Goal: Information Seeking & Learning: Learn about a topic

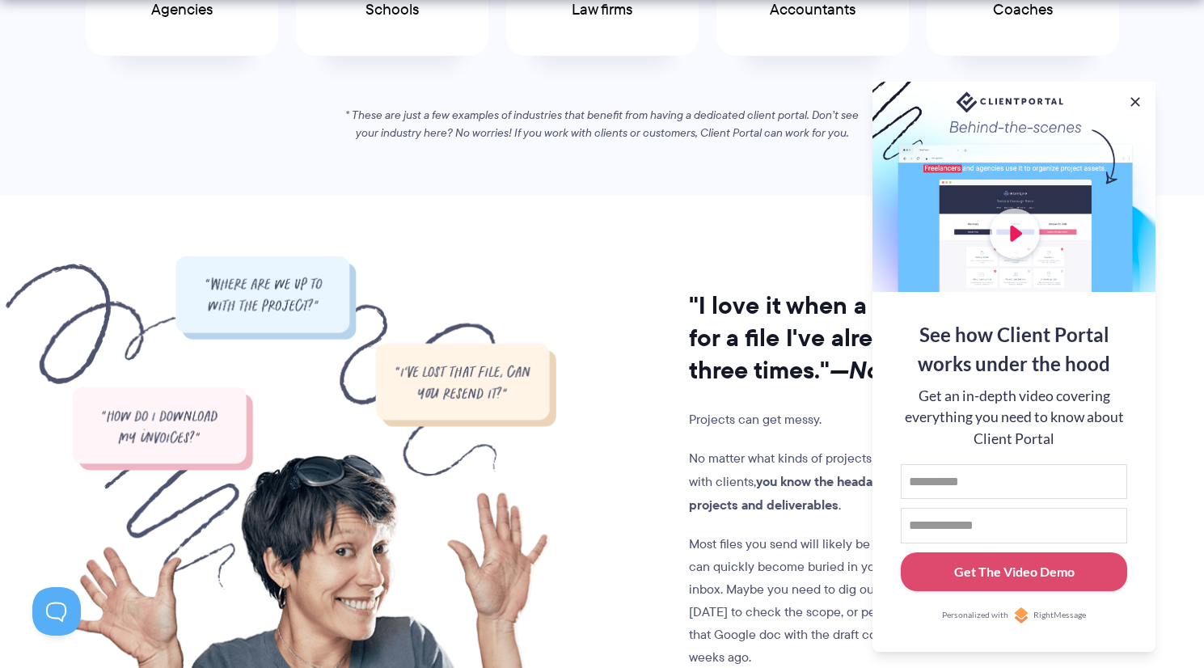
scroll to position [1205, 0]
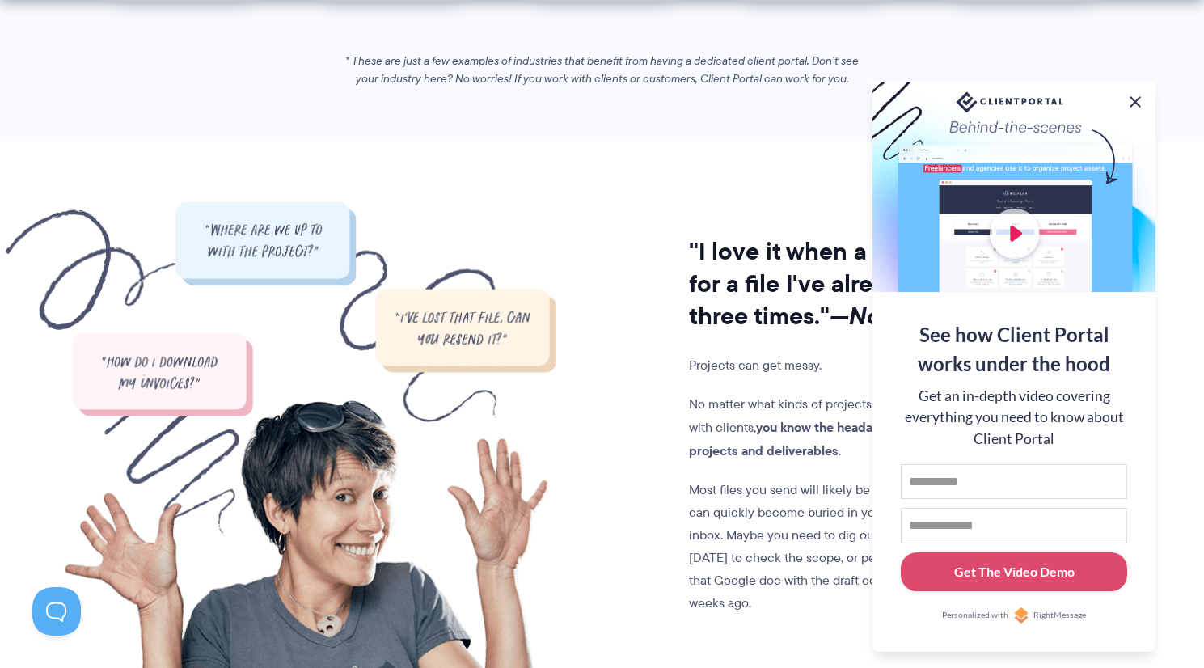
click at [1136, 95] on button at bounding box center [1135, 101] width 19 height 19
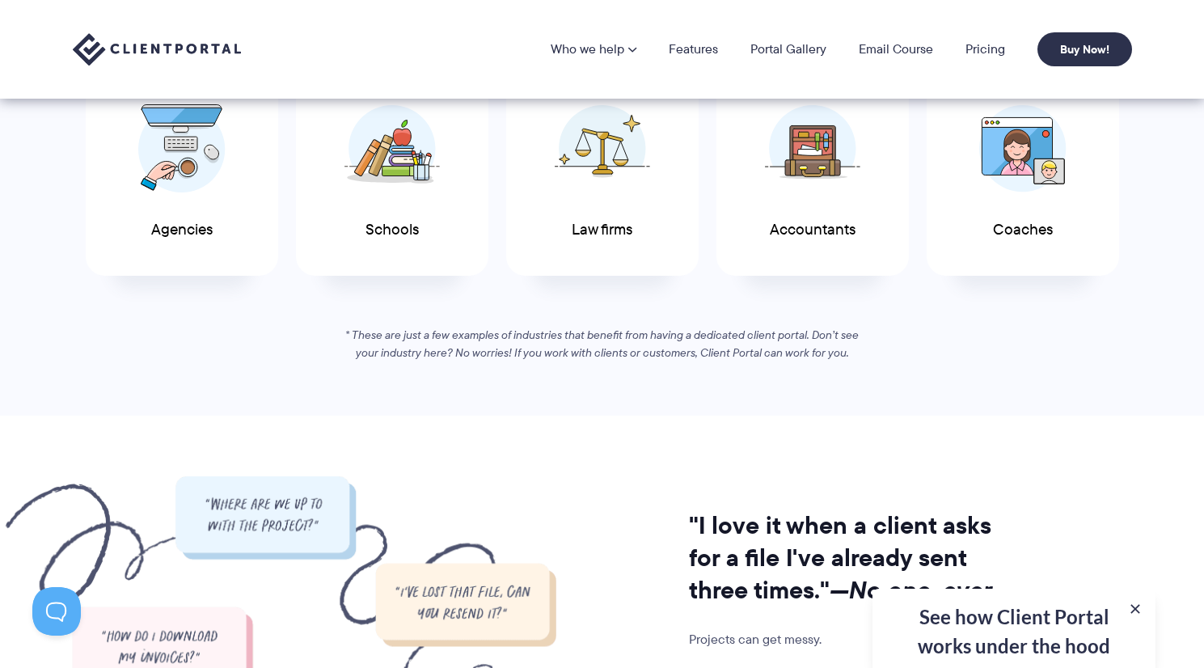
scroll to position [0, 0]
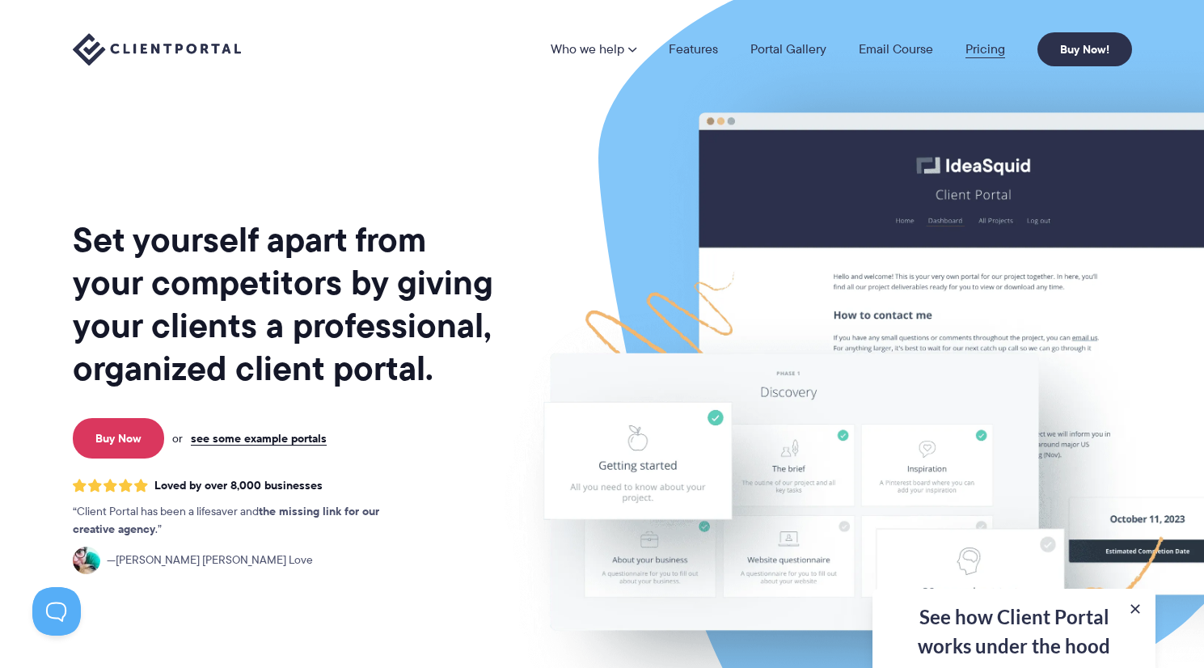
click at [985, 48] on link "Pricing" at bounding box center [986, 49] width 40 height 13
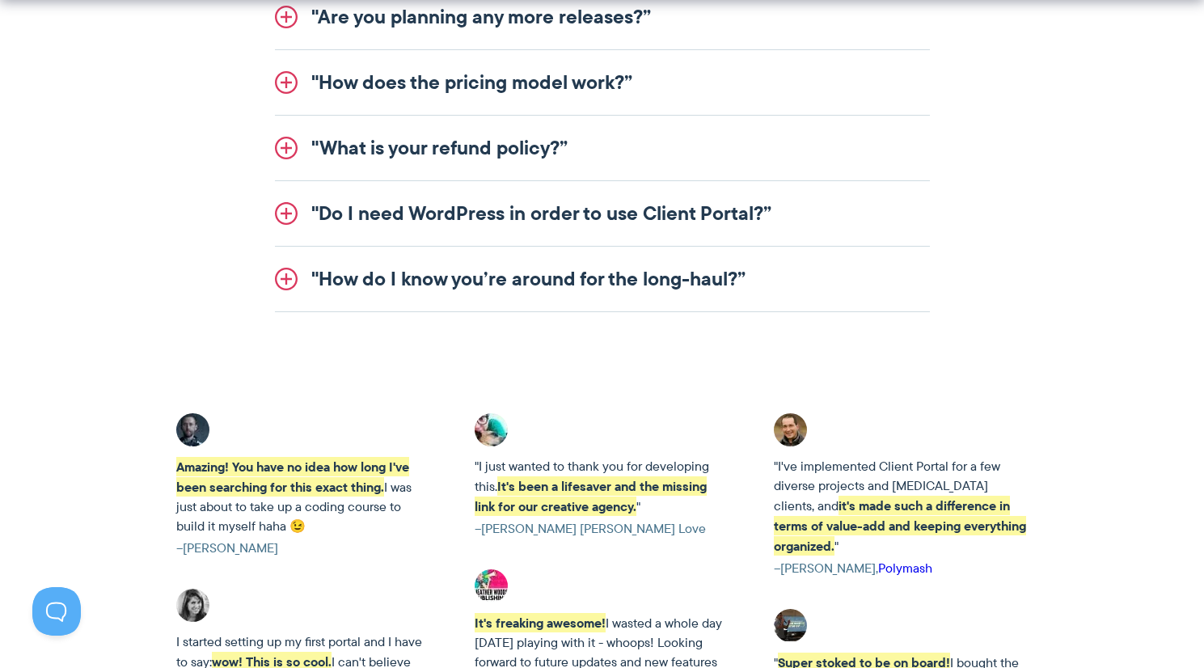
scroll to position [2328, 0]
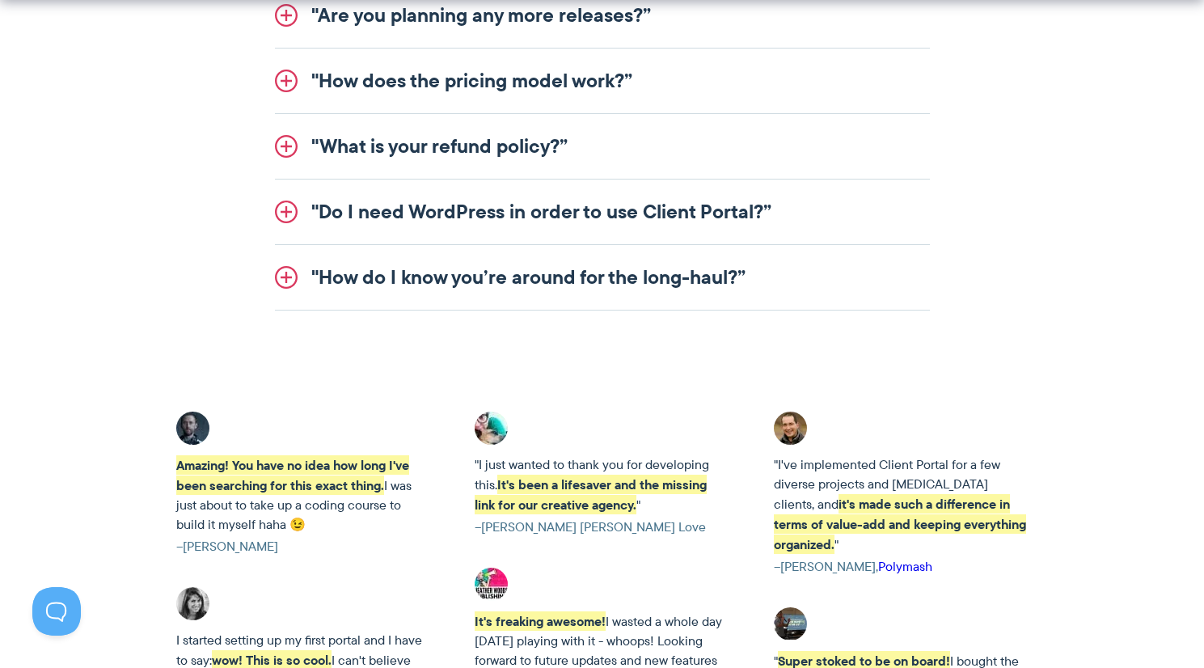
click at [836, 265] on link ""How do I know you’re around for the long-haul?”" at bounding box center [602, 277] width 655 height 65
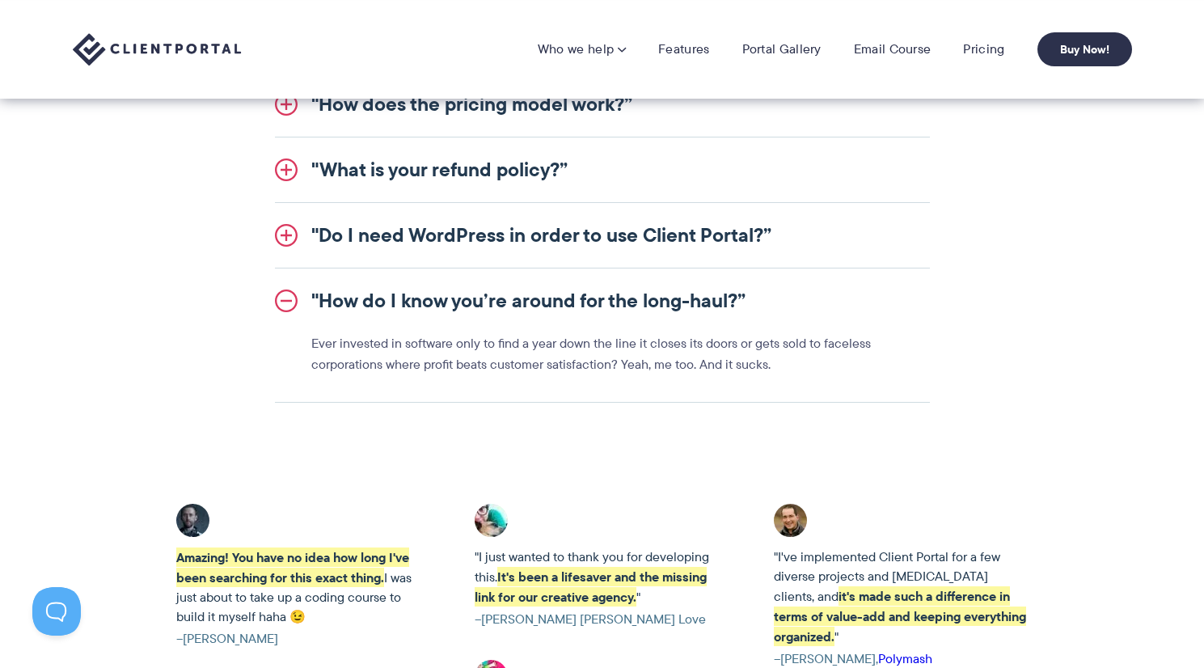
scroll to position [2139, 0]
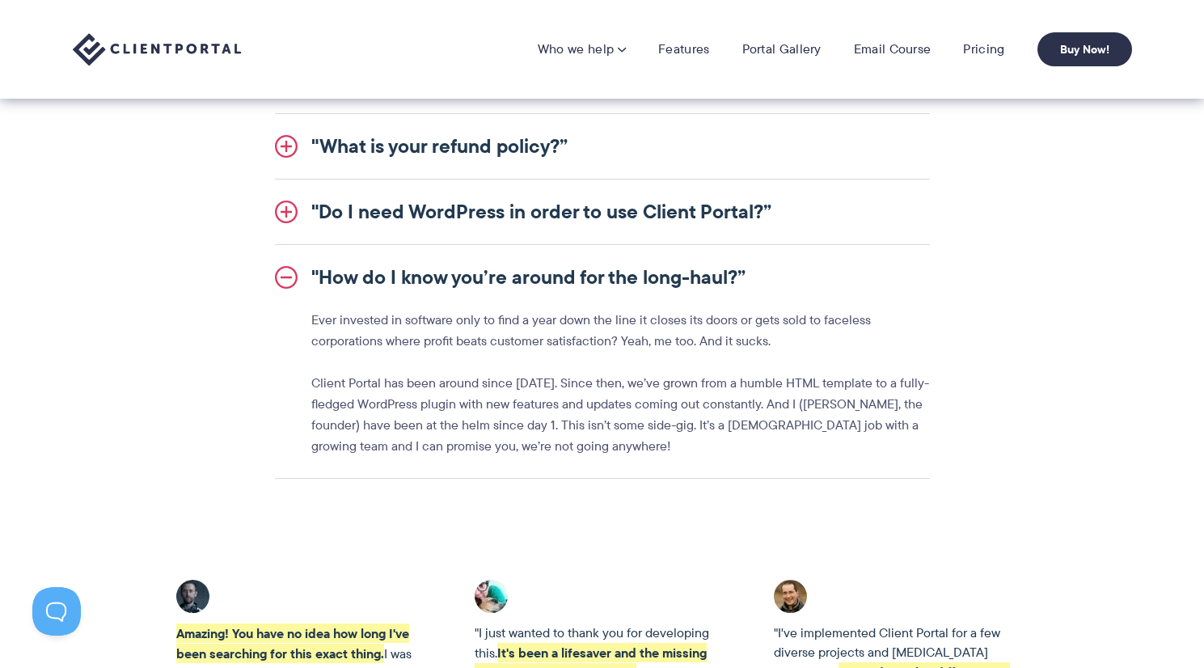
click at [822, 231] on link ""Do I need WordPress in order to use Client Portal?”" at bounding box center [602, 212] width 655 height 65
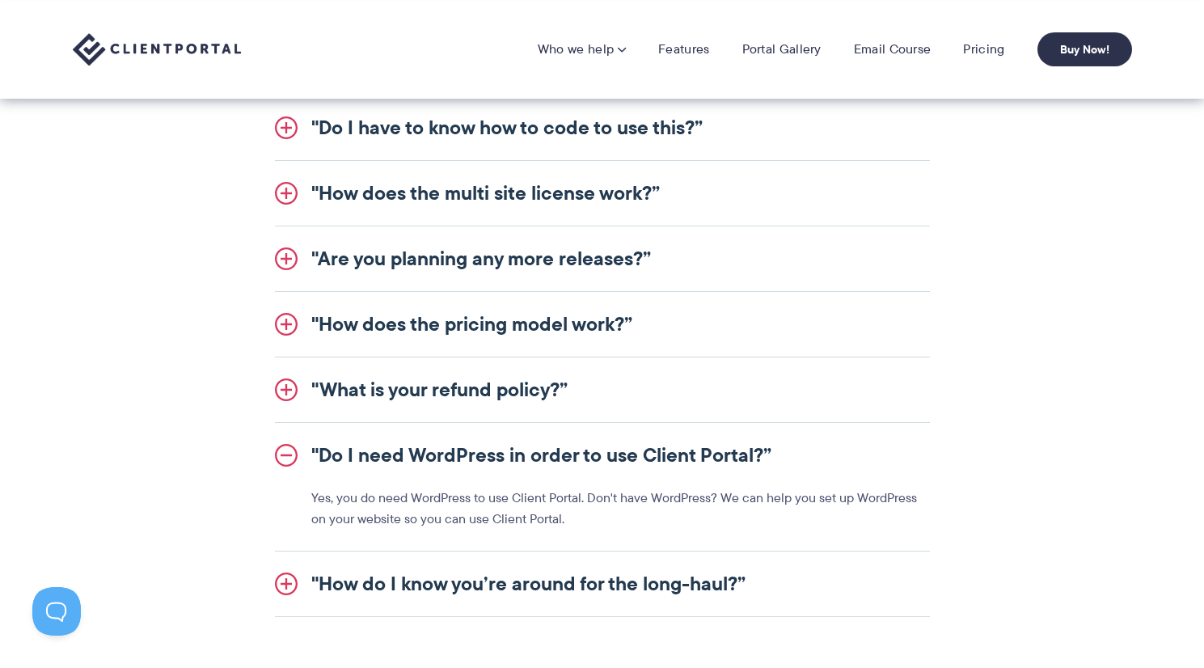
scroll to position [0, 0]
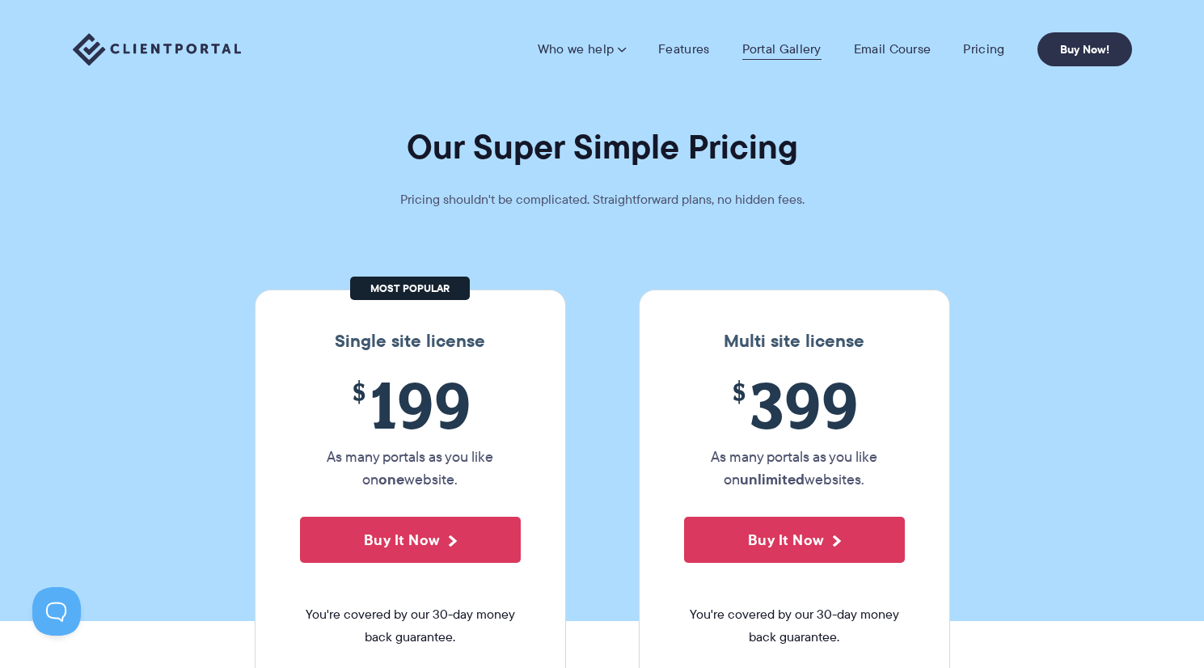
click at [802, 57] on link "Portal Gallery" at bounding box center [782, 49] width 79 height 16
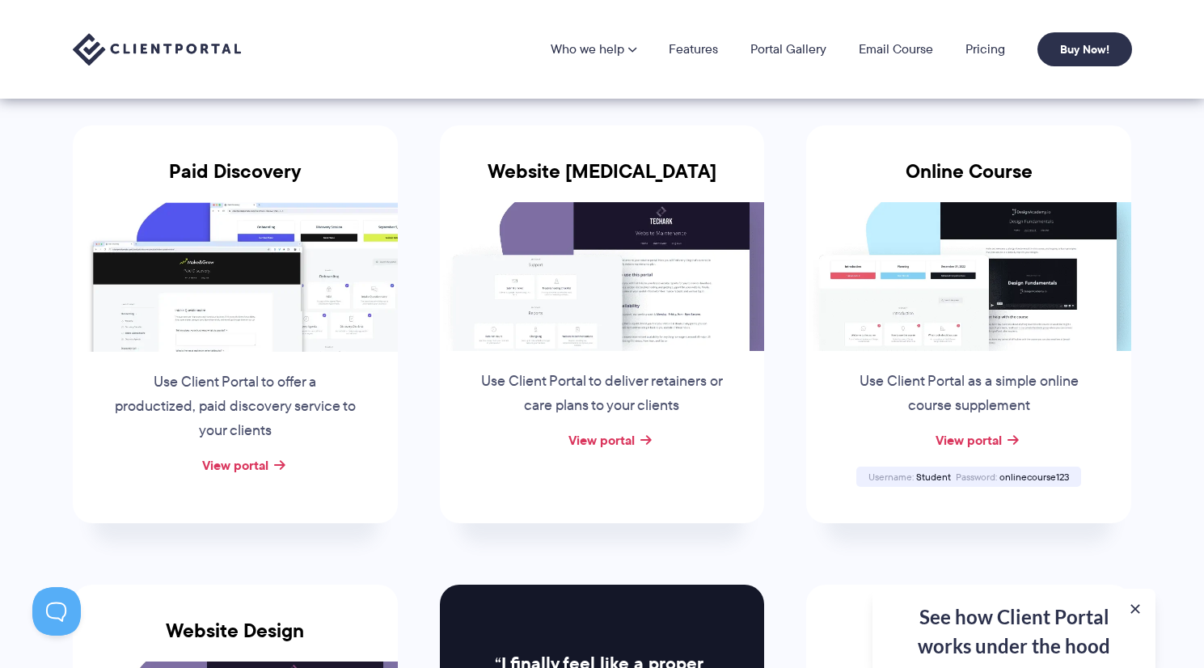
scroll to position [225, 0]
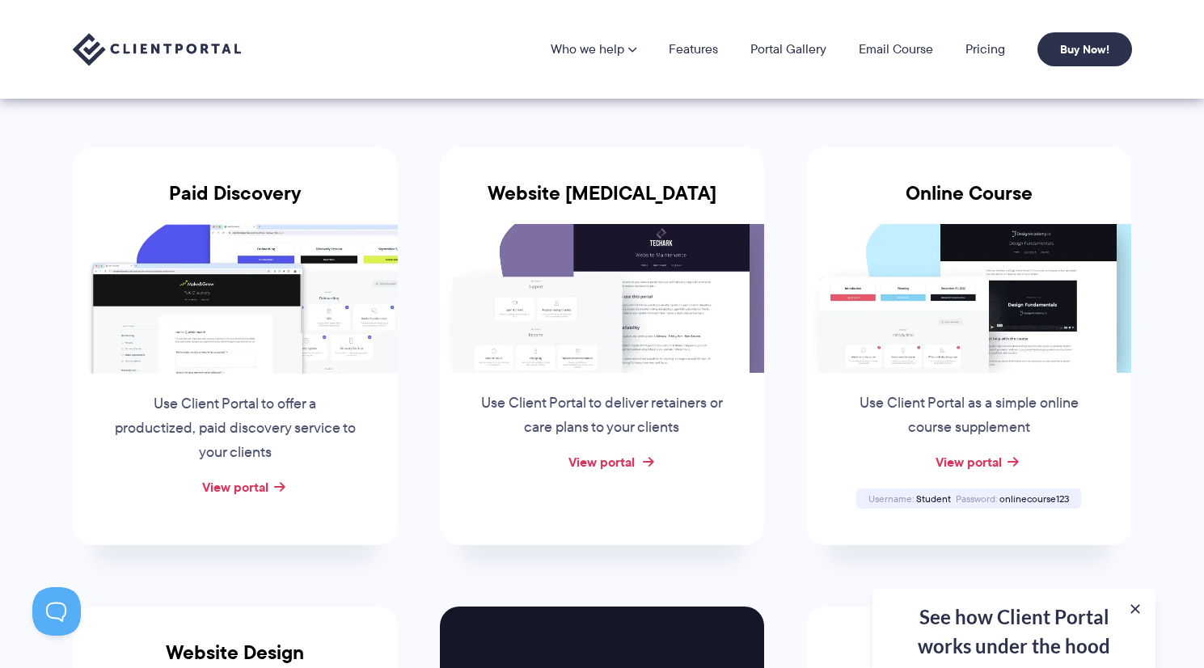
click at [624, 468] on link "View portal" at bounding box center [602, 461] width 66 height 19
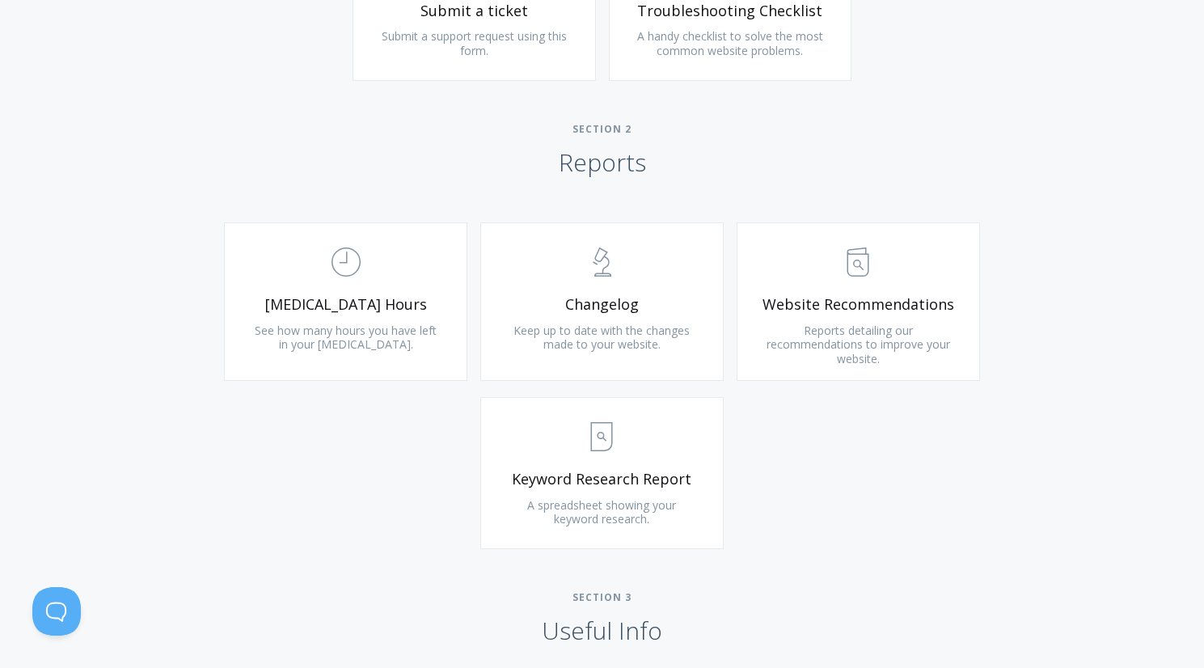
scroll to position [967, 0]
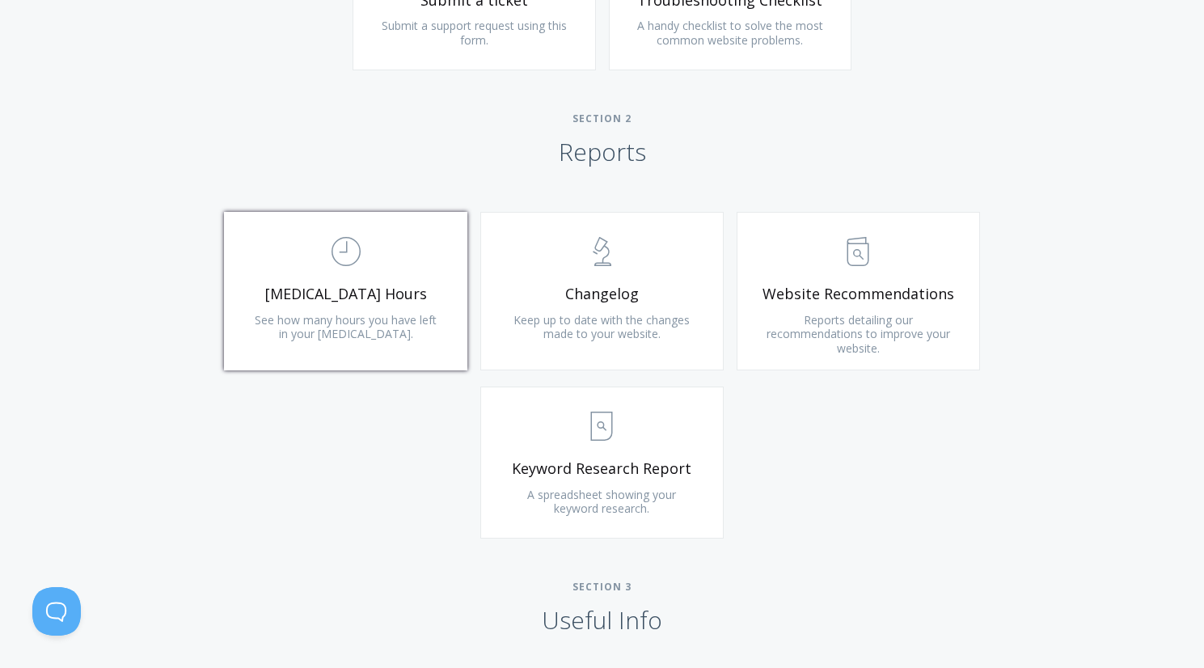
click at [425, 339] on link ".st0{fill:none;stroke:#000000;stroke-width:2;stroke-miterlimit:10;} Untitled-18…" at bounding box center [345, 291] width 243 height 159
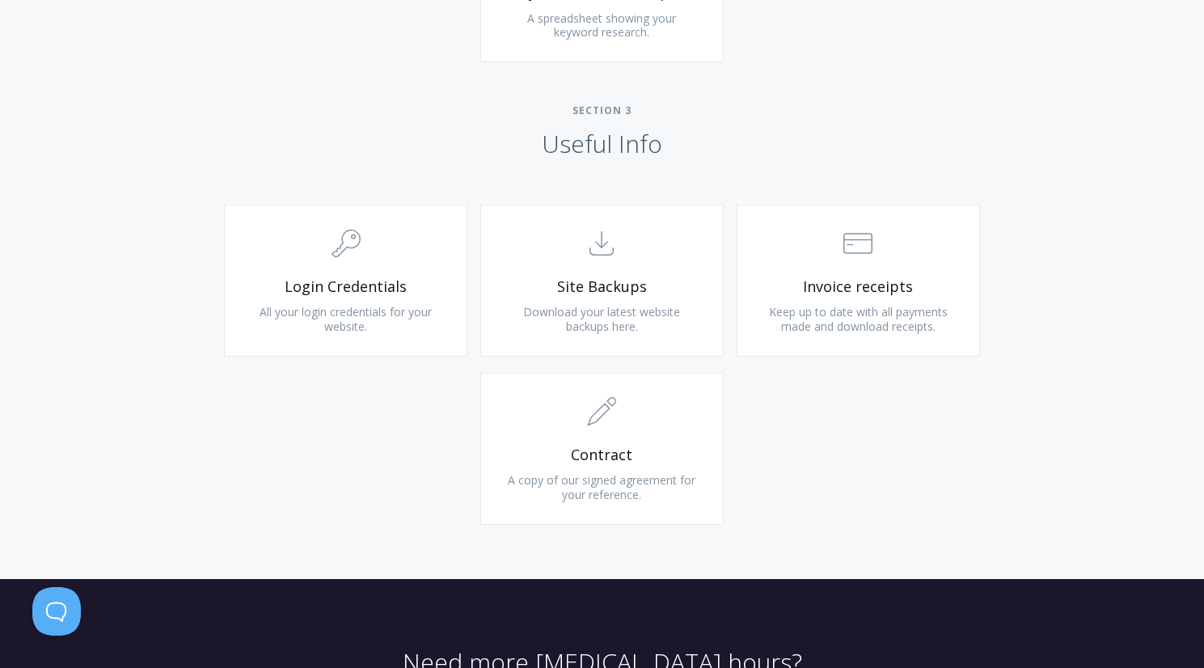
scroll to position [1446, 0]
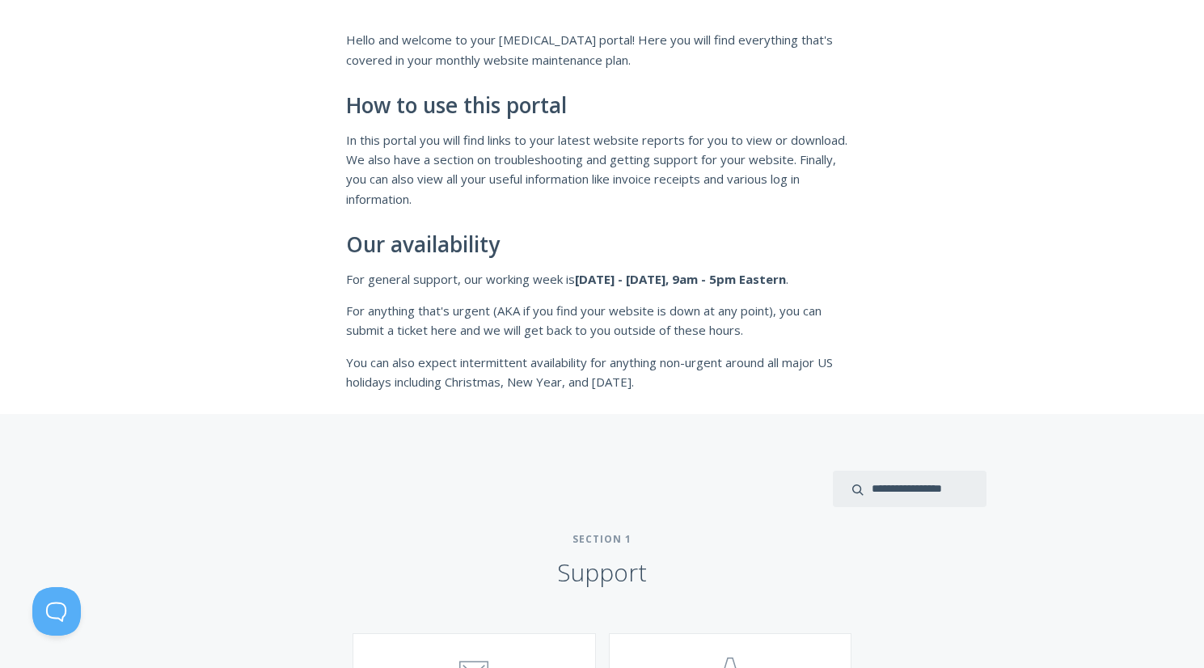
scroll to position [0, 0]
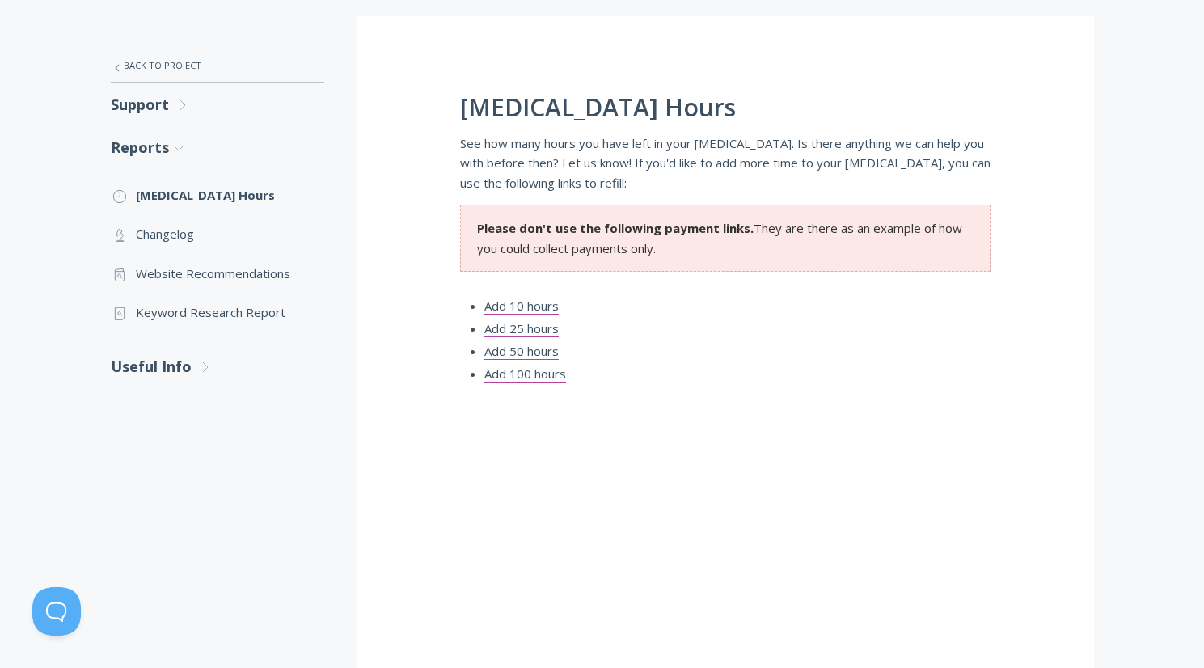
scroll to position [284, 0]
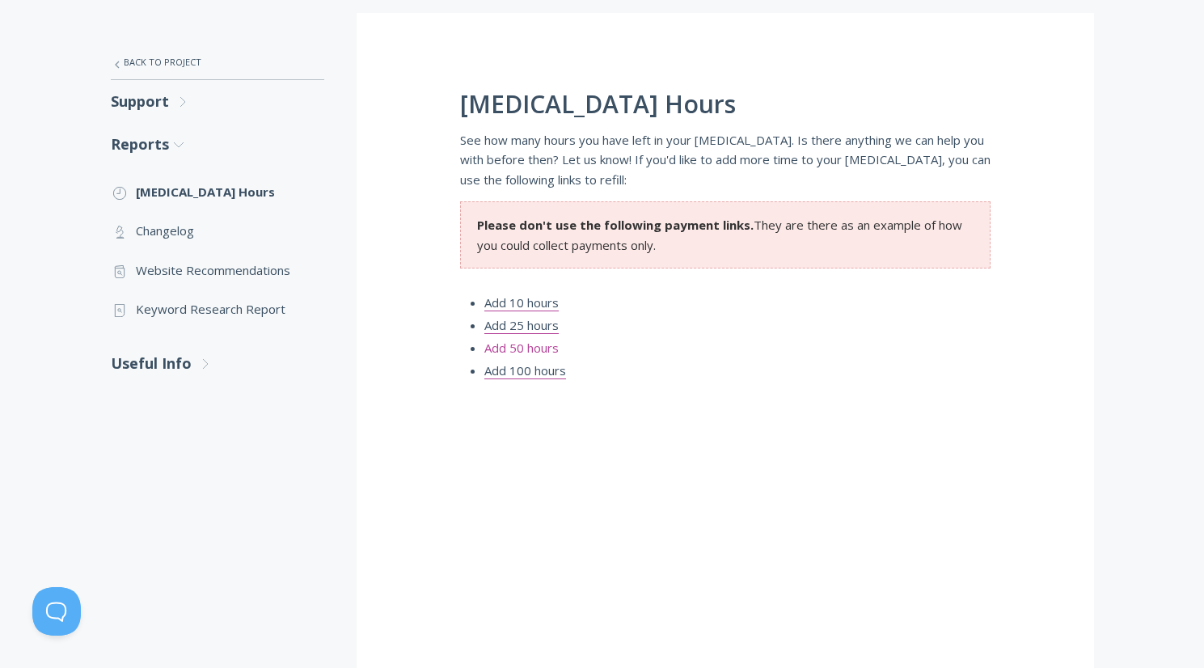
click at [534, 340] on link "Add 50 hours" at bounding box center [522, 348] width 74 height 17
click at [899, 288] on div "Retainer Hours See how many hours you have left in your retainer. Is there anyt…" at bounding box center [726, 642] width 738 height 1259
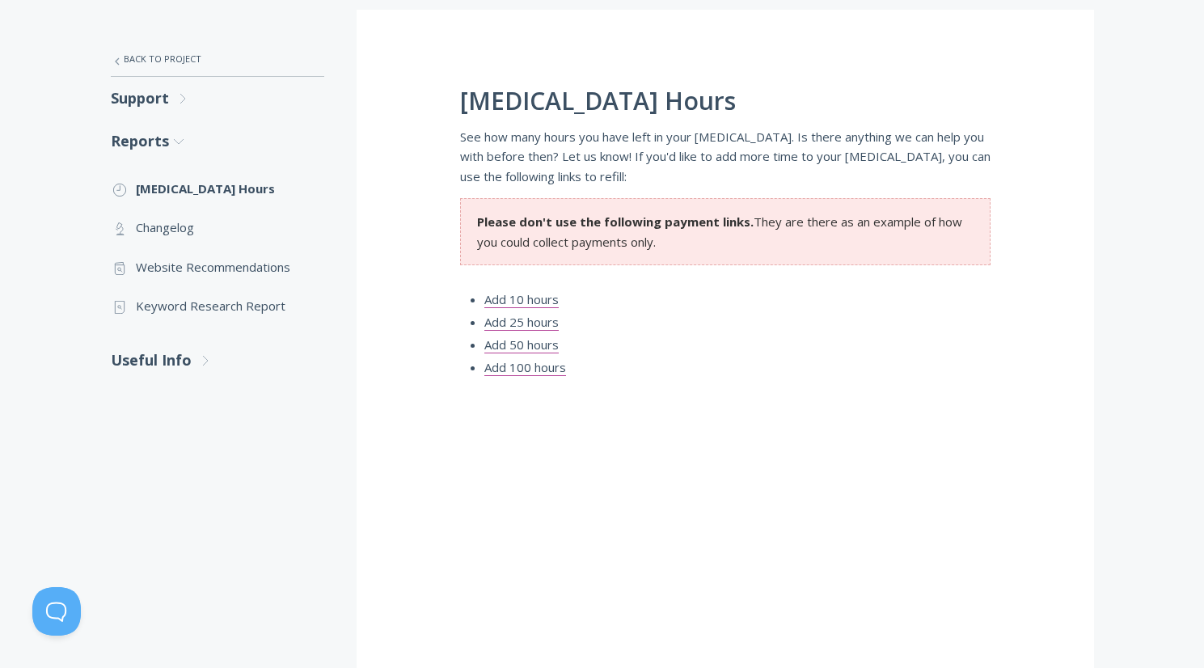
scroll to position [286, 0]
